Goal: Task Accomplishment & Management: Use online tool/utility

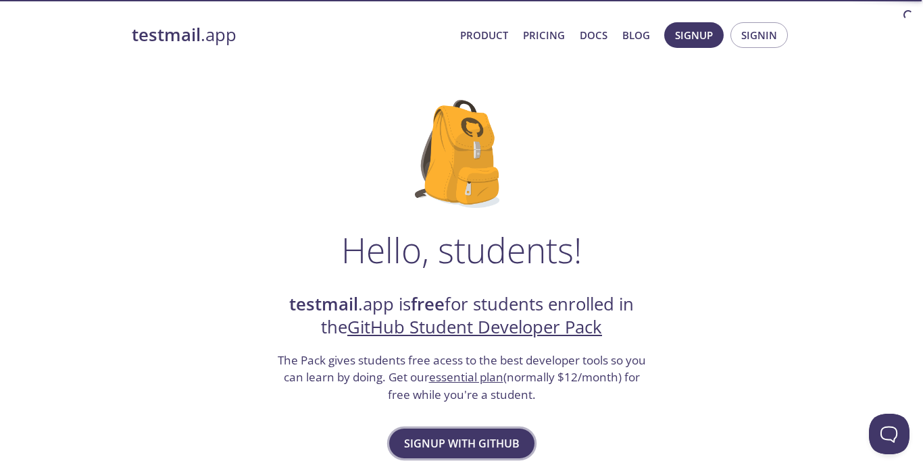
click at [446, 438] on span "Signup with GitHub" at bounding box center [462, 443] width 116 height 19
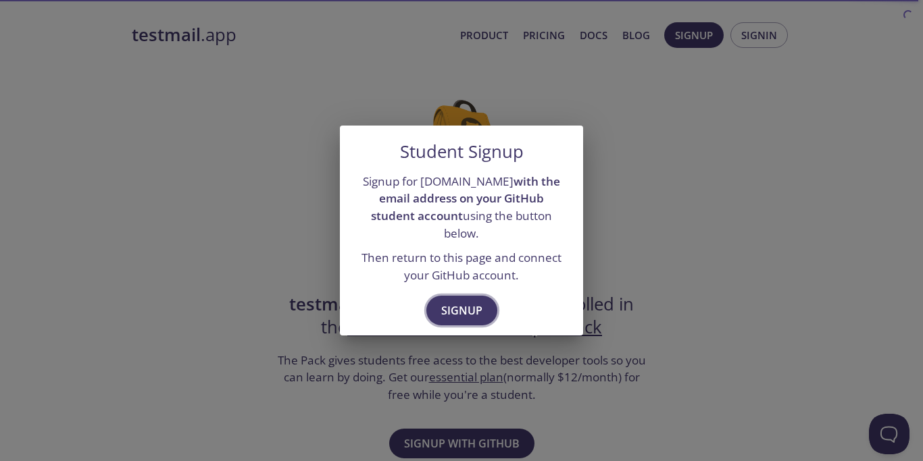
click at [470, 301] on span "Signup" at bounding box center [461, 310] width 41 height 19
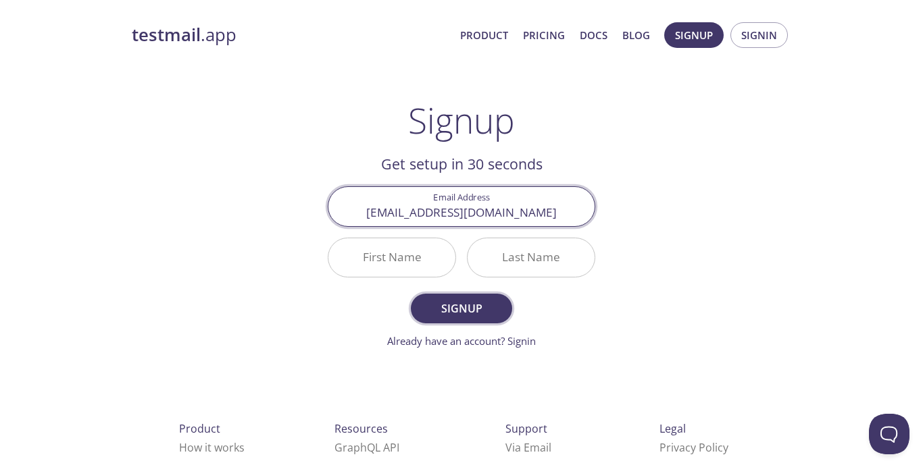
type input "[EMAIL_ADDRESS][DOMAIN_NAME]"
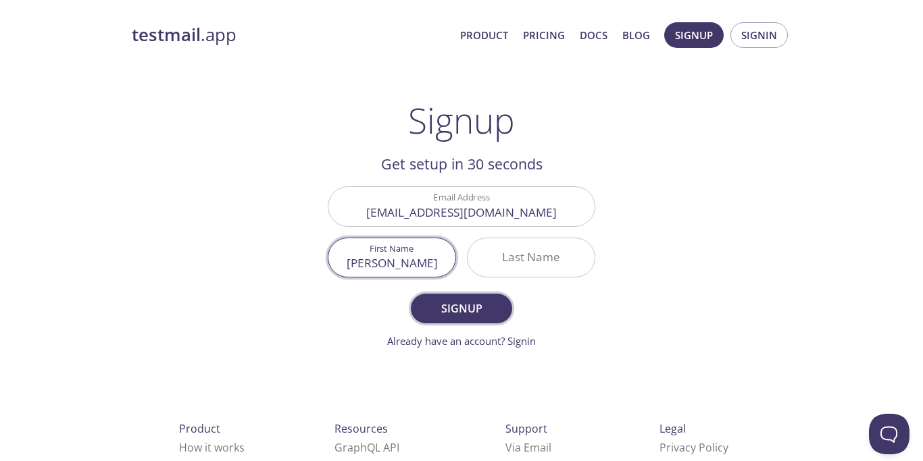
type input "[PERSON_NAME]"
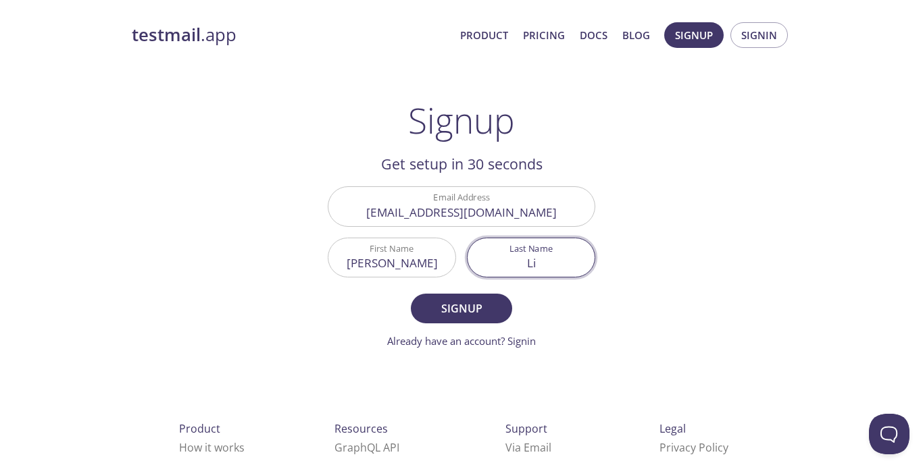
type input "Li"
click at [464, 324] on form "Email Address [EMAIL_ADDRESS][DOMAIN_NAME] First Name [PERSON_NAME] Last Name […" at bounding box center [462, 267] width 268 height 162
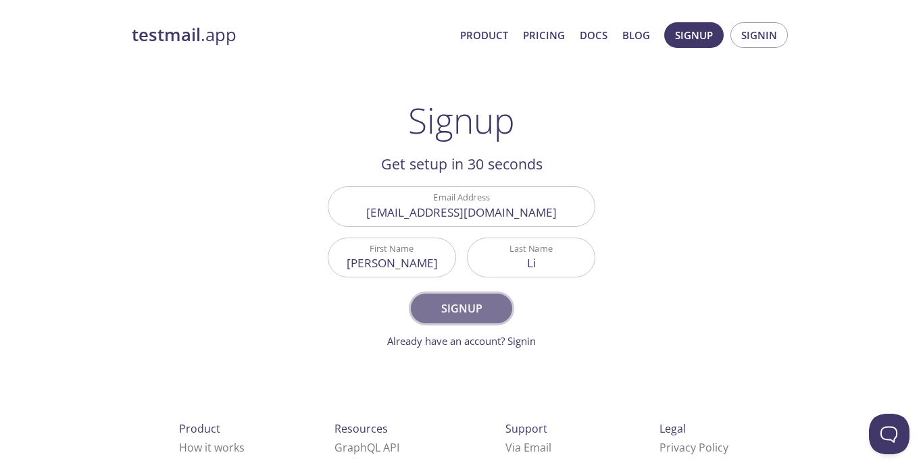
click at [445, 308] on span "Signup" at bounding box center [462, 308] width 72 height 19
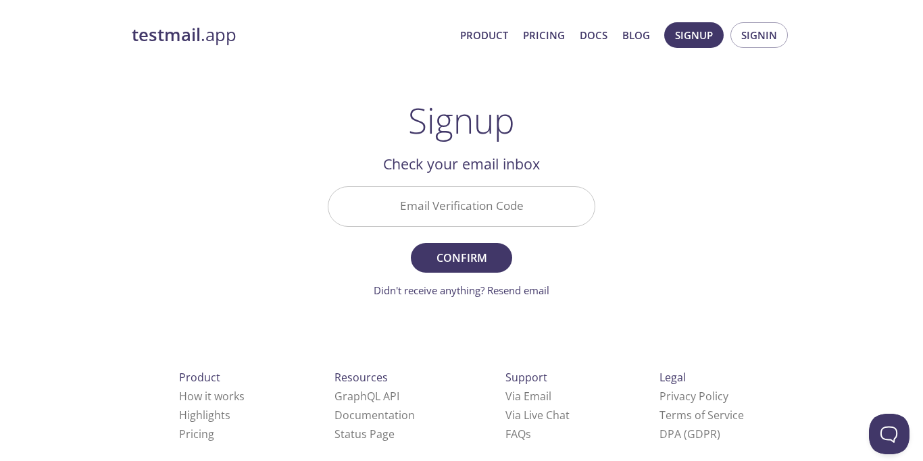
click at [447, 209] on input "Email Verification Code" at bounding box center [461, 206] width 266 height 39
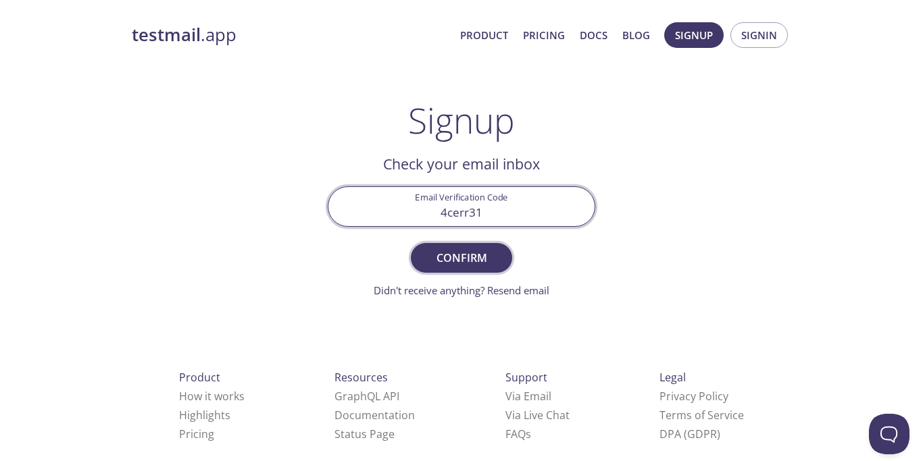
type input "4cerr31"
click at [452, 249] on span "Confirm" at bounding box center [462, 258] width 72 height 19
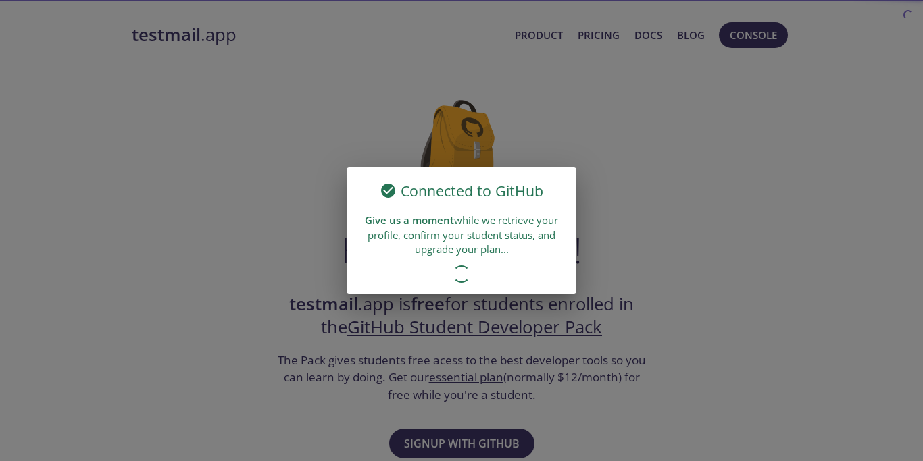
click at [503, 181] on h6 "Connected to GitHub" at bounding box center [472, 191] width 143 height 23
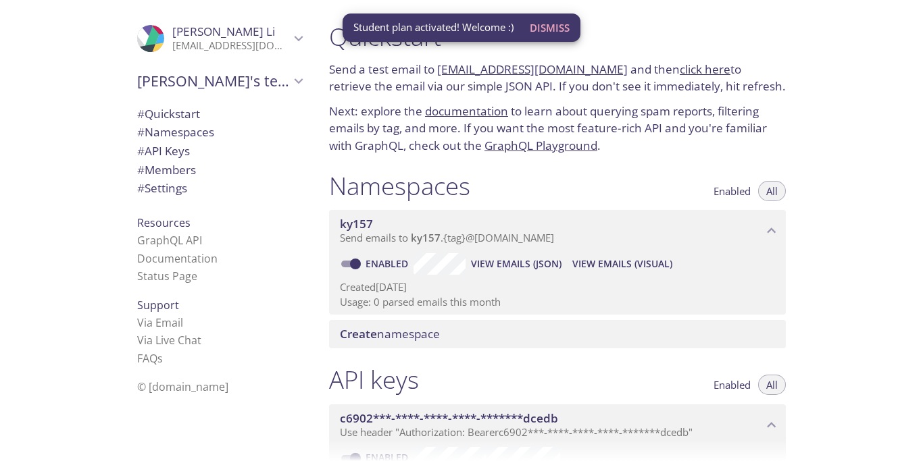
click at [556, 29] on span "Dismiss" at bounding box center [550, 28] width 40 height 18
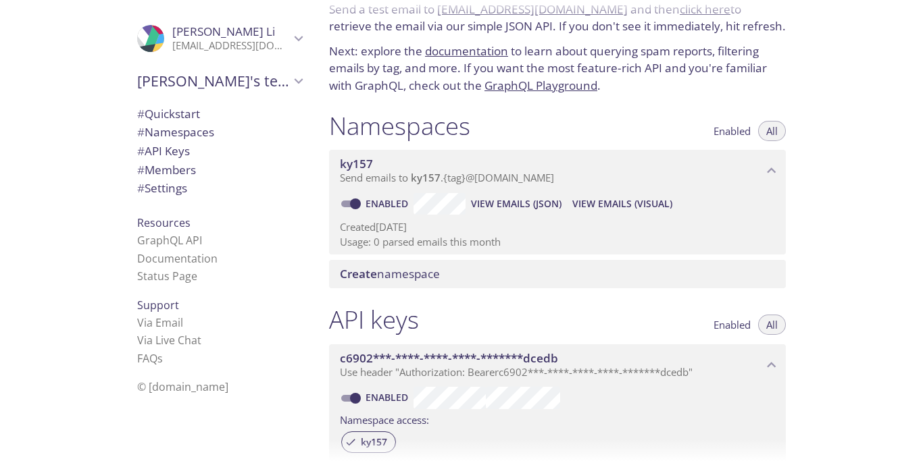
scroll to position [57, 0]
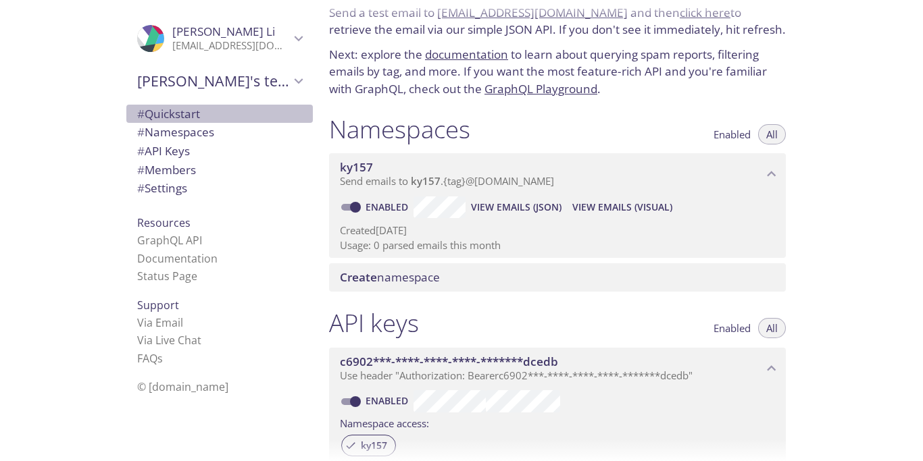
click at [229, 118] on span "# Quickstart" at bounding box center [219, 114] width 165 height 18
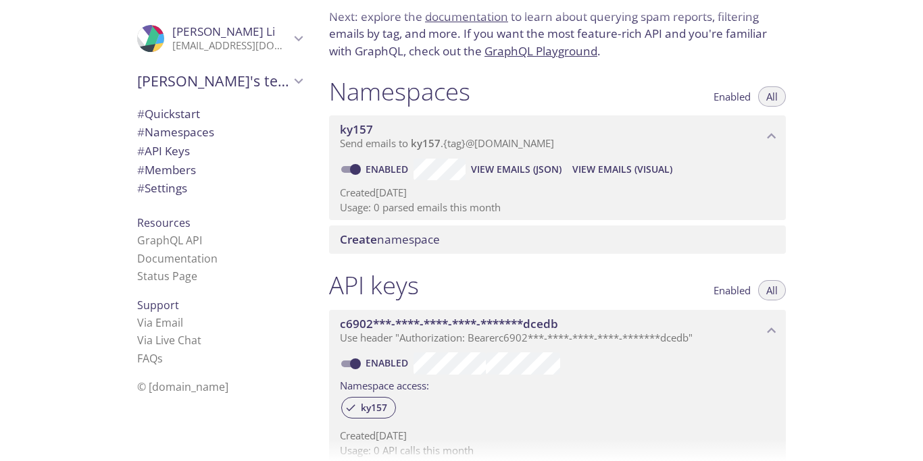
scroll to position [95, 0]
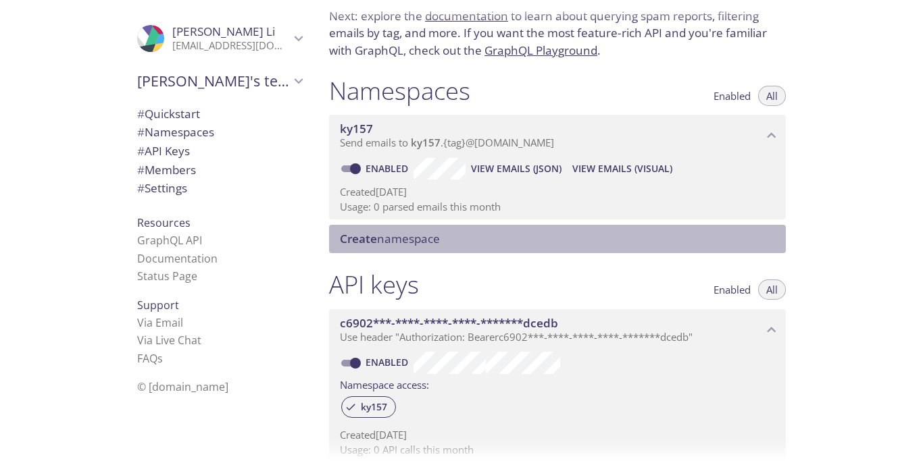
click at [474, 243] on span "Create namespace" at bounding box center [560, 239] width 440 height 15
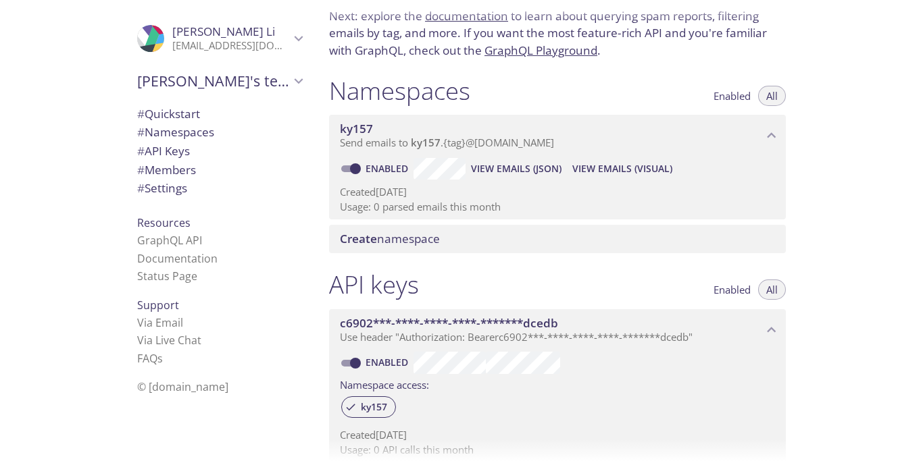
click at [600, 166] on span "View Emails (Visual)" at bounding box center [622, 169] width 100 height 16
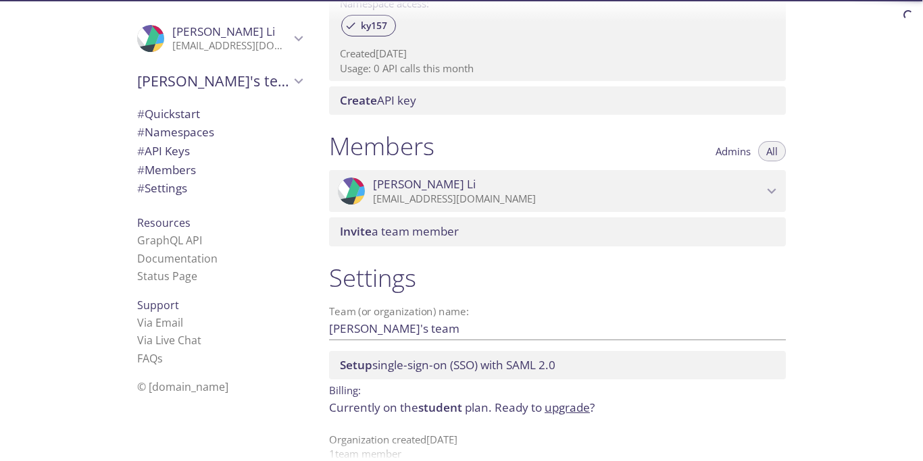
scroll to position [499, 0]
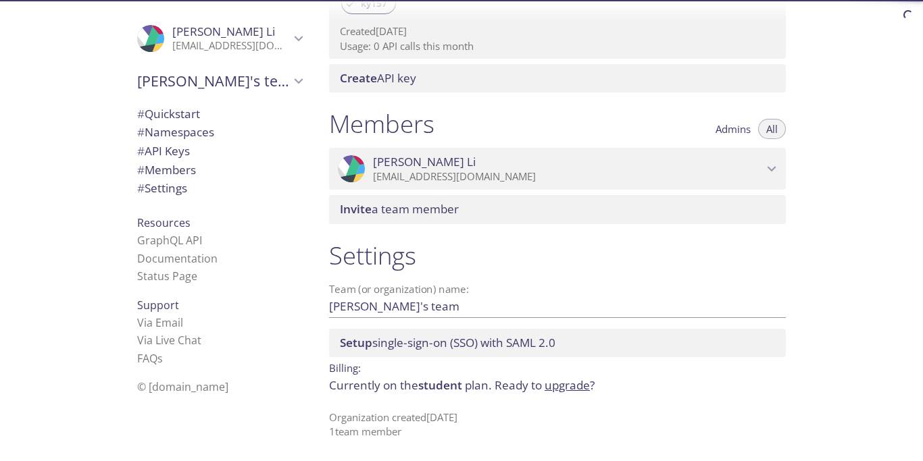
click at [201, 134] on span "# Namespaces" at bounding box center [175, 132] width 77 height 16
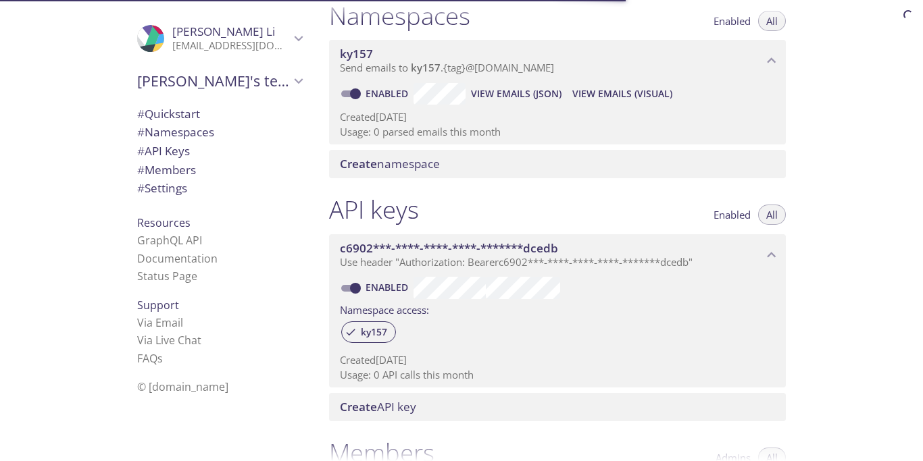
scroll to position [107, 0]
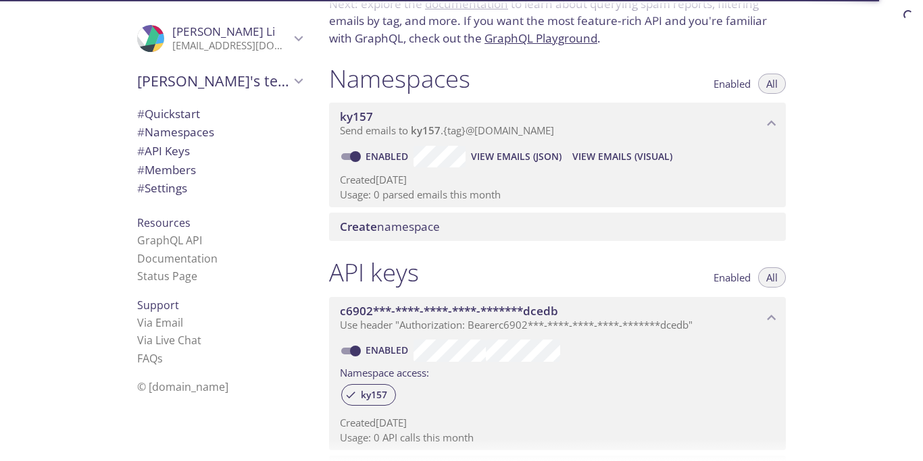
click at [343, 163] on input "Enabled" at bounding box center [355, 157] width 49 height 16
click at [445, 232] on span "Create namespace" at bounding box center [560, 227] width 440 height 15
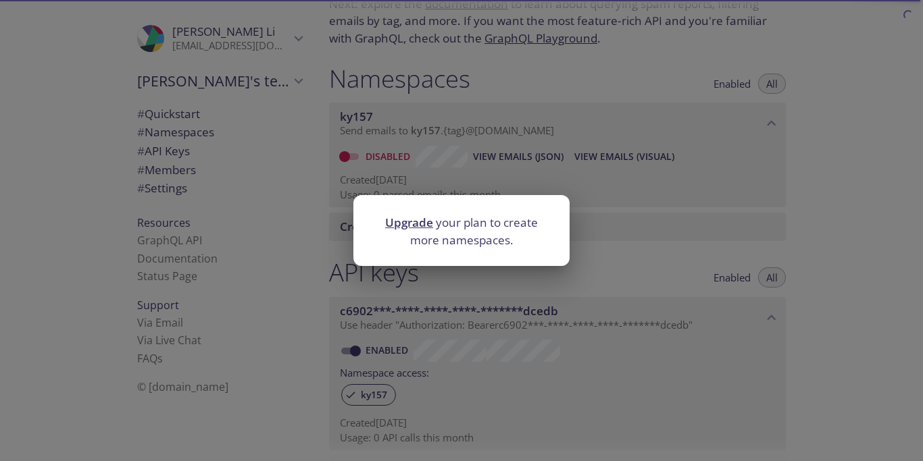
click at [470, 158] on div "Upgrade your plan to create more namespaces." at bounding box center [461, 230] width 923 height 461
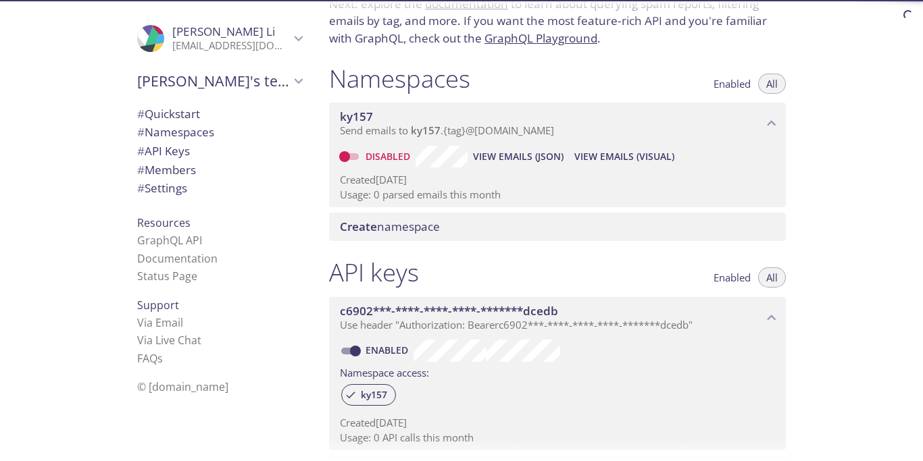
click at [634, 134] on p "Send emails to ky157 . {tag} @inbox.testmail.app" at bounding box center [551, 131] width 423 height 14
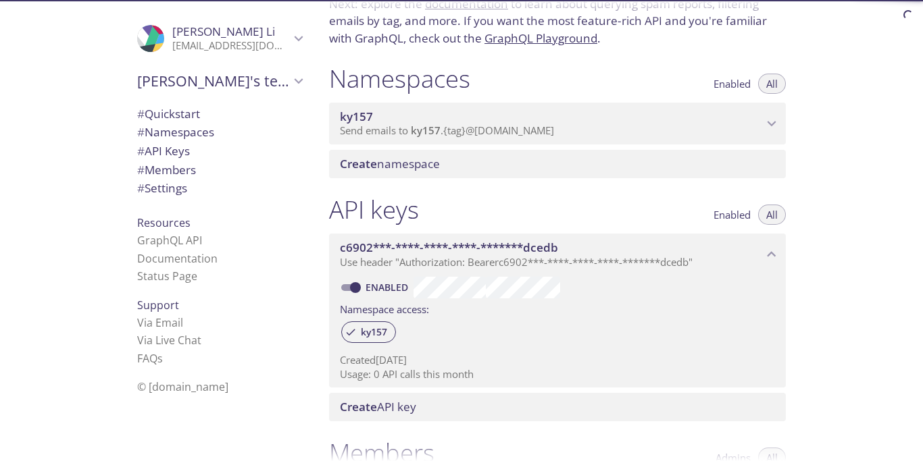
click at [626, 129] on p "Send emails to ky157 . {tag} @inbox.testmail.app" at bounding box center [551, 131] width 423 height 14
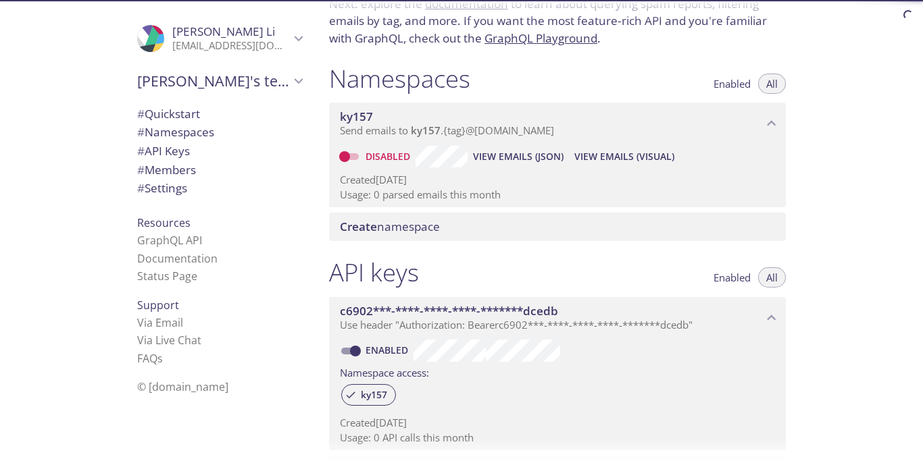
click at [529, 153] on span "View Emails (JSON)" at bounding box center [518, 157] width 91 height 16
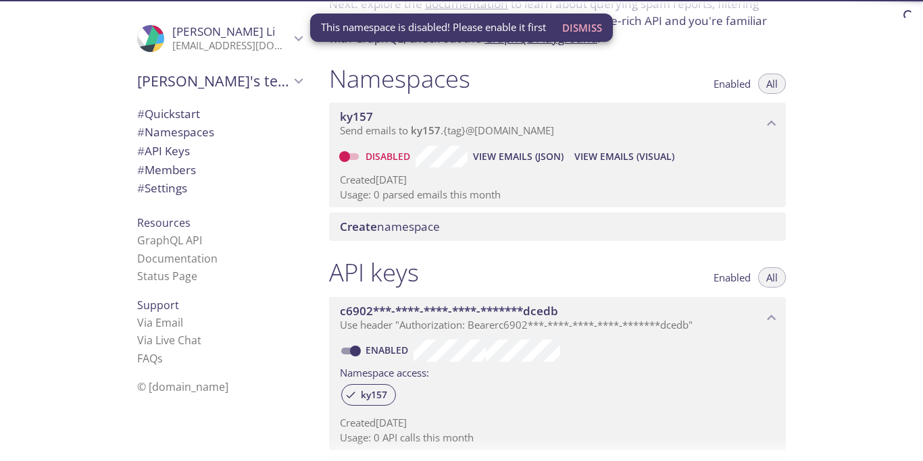
click at [354, 150] on input "Disabled" at bounding box center [344, 157] width 49 height 16
checkbox input "true"
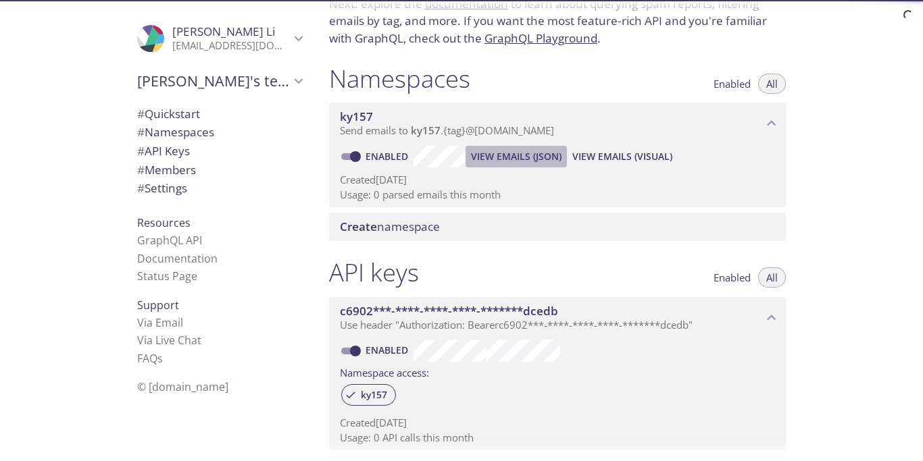
click at [505, 153] on span "View Emails (JSON)" at bounding box center [516, 157] width 91 height 16
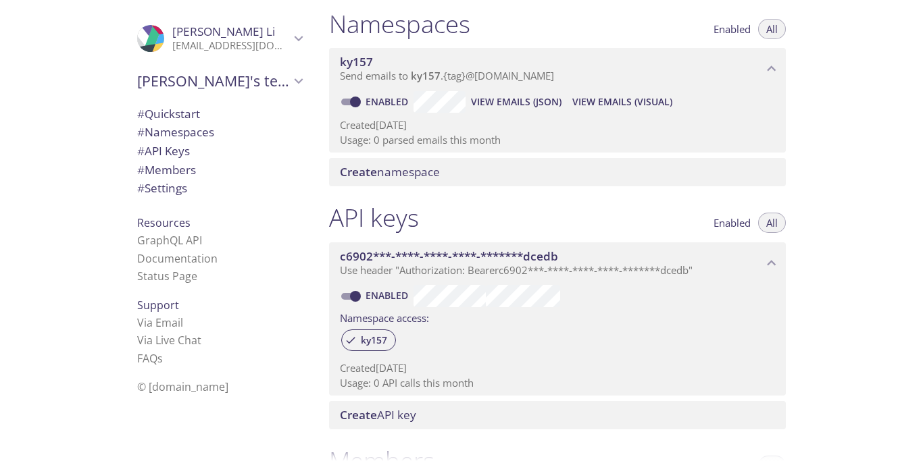
scroll to position [0, 0]
